Goal: Navigation & Orientation: Understand site structure

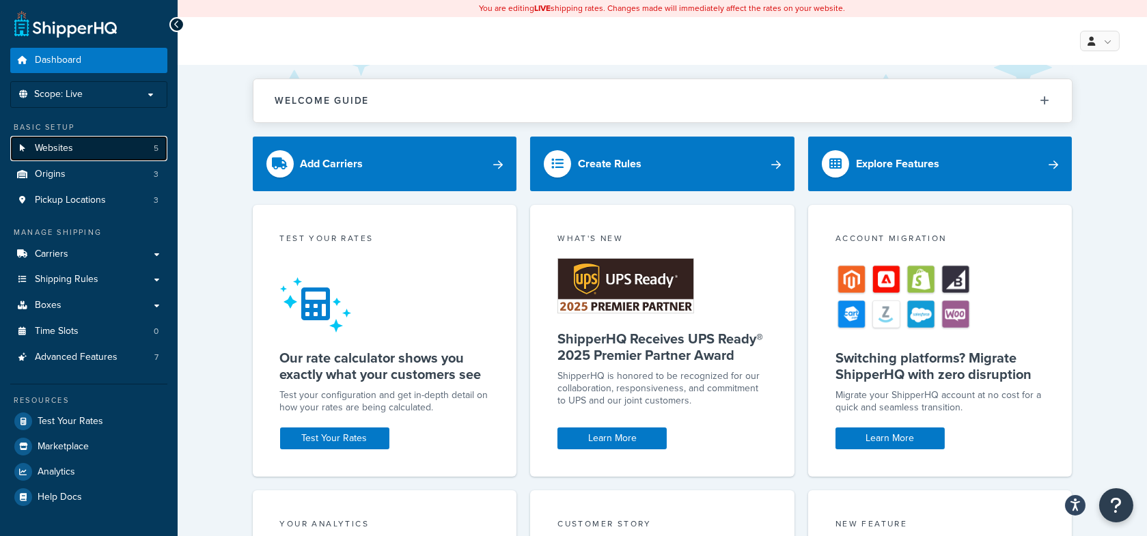
click at [148, 152] on link "Websites 5" at bounding box center [88, 148] width 157 height 25
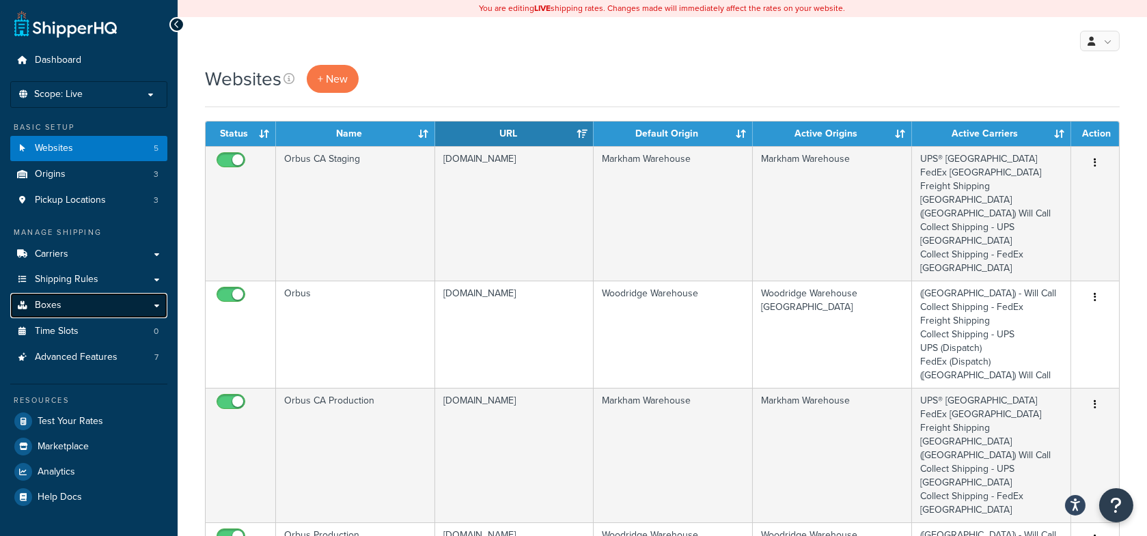
click at [91, 314] on link "Boxes" at bounding box center [88, 305] width 157 height 25
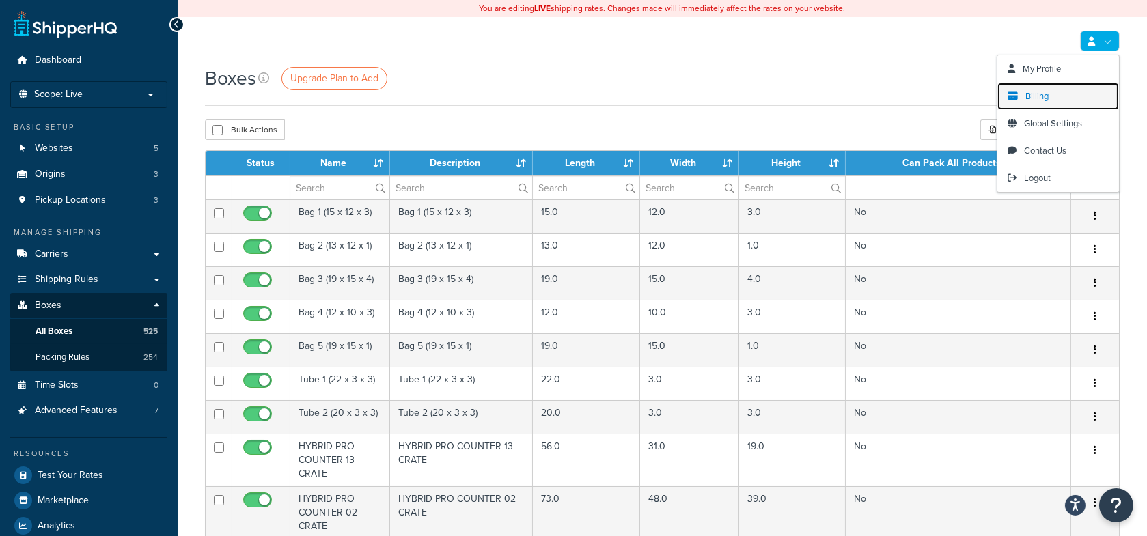
click at [1039, 87] on link "Billing" at bounding box center [1059, 96] width 122 height 27
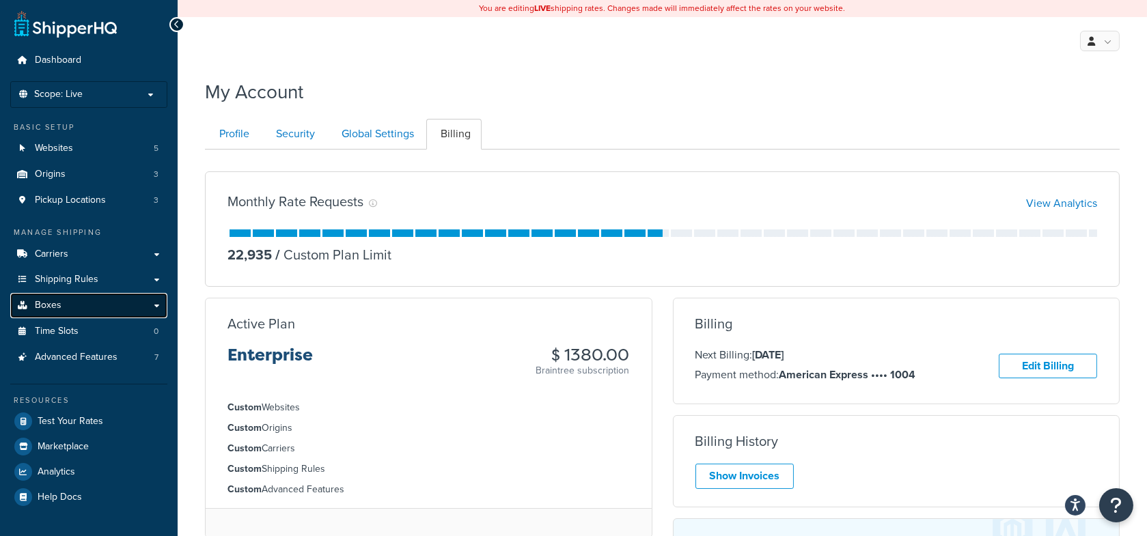
click at [111, 303] on link "Boxes" at bounding box center [88, 305] width 157 height 25
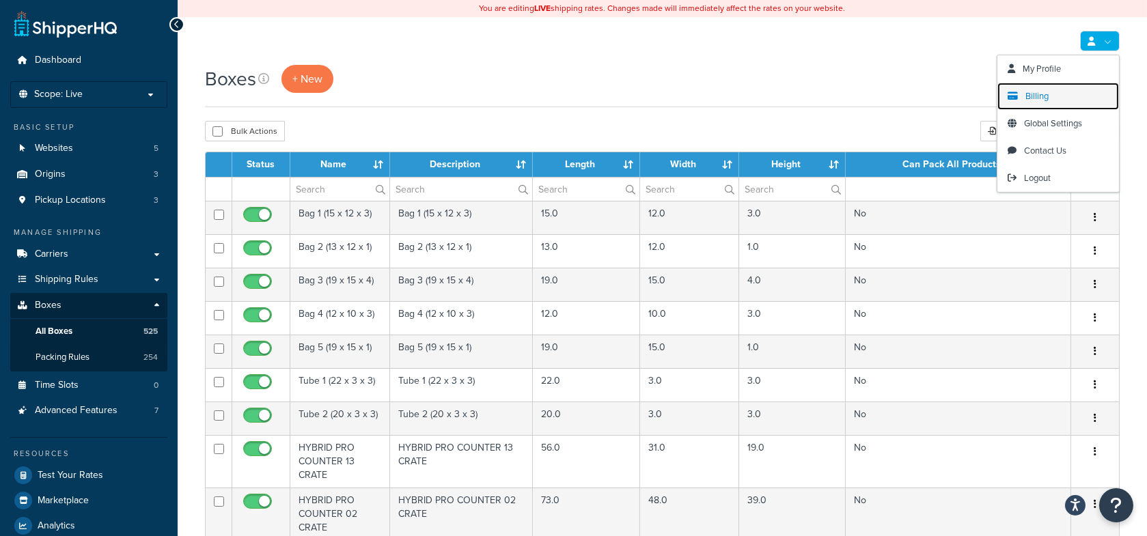
click at [1050, 94] on link "Billing" at bounding box center [1059, 96] width 122 height 27
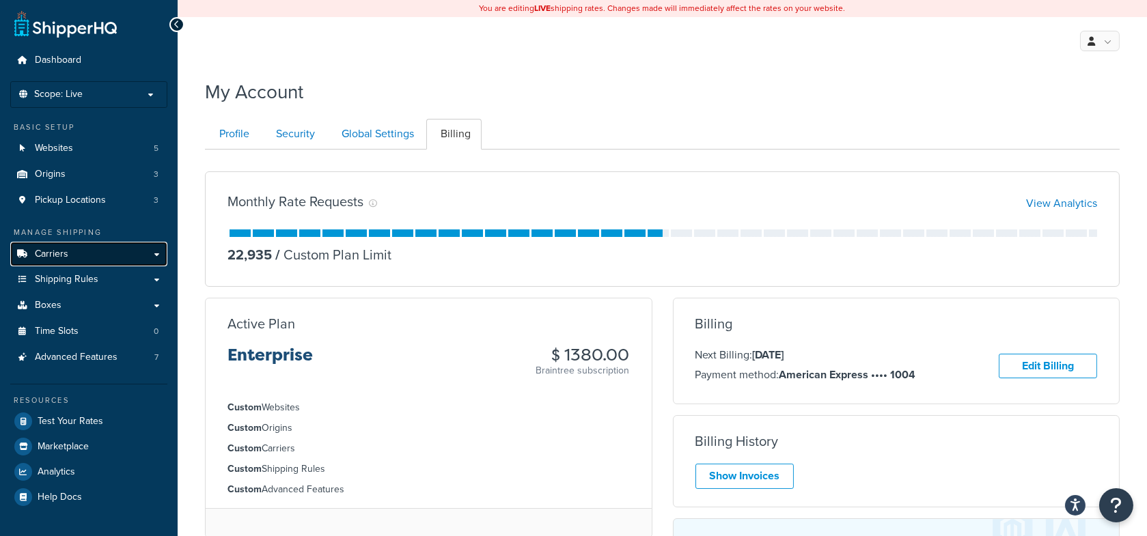
click at [71, 262] on link "Carriers" at bounding box center [88, 254] width 157 height 25
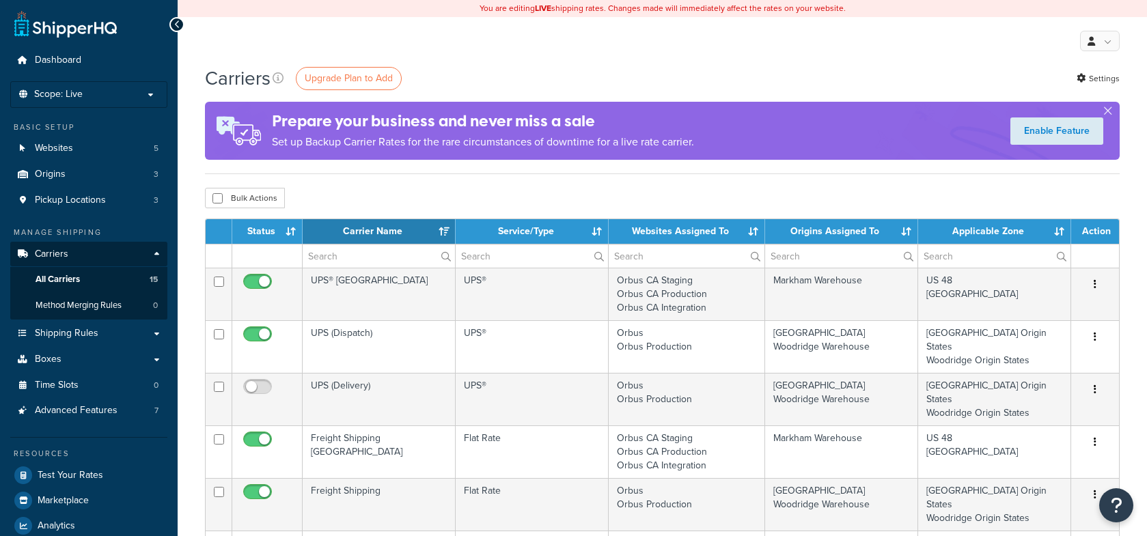
select select "15"
click at [518, 57] on div "My Profile Billing Global Settings Contact Us Logout" at bounding box center [663, 41] width 970 height 48
select select "15"
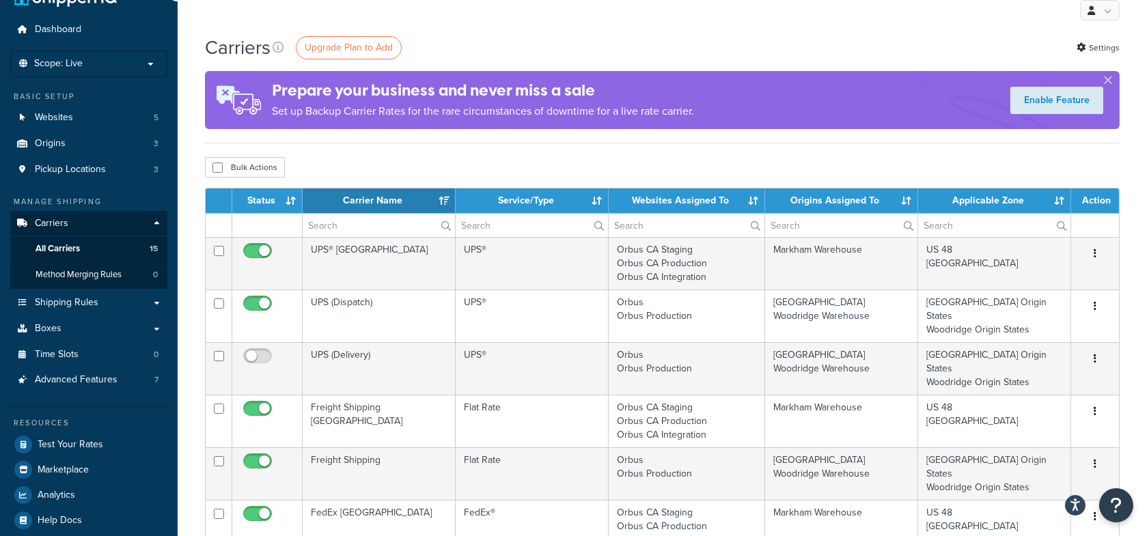
scroll to position [32, 0]
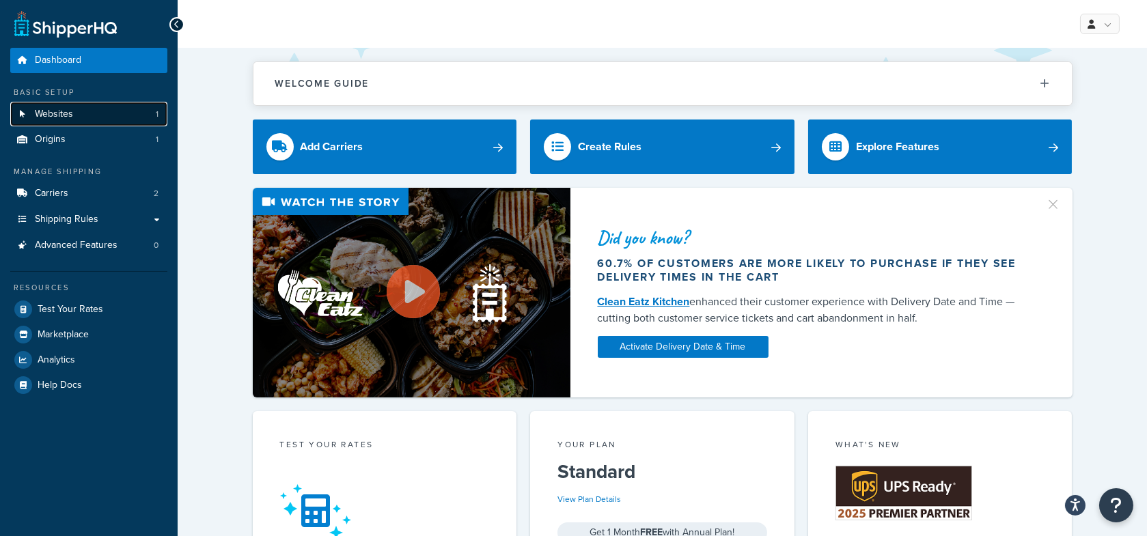
click at [156, 112] on span "1" at bounding box center [157, 115] width 3 height 12
